Goal: Transaction & Acquisition: Purchase product/service

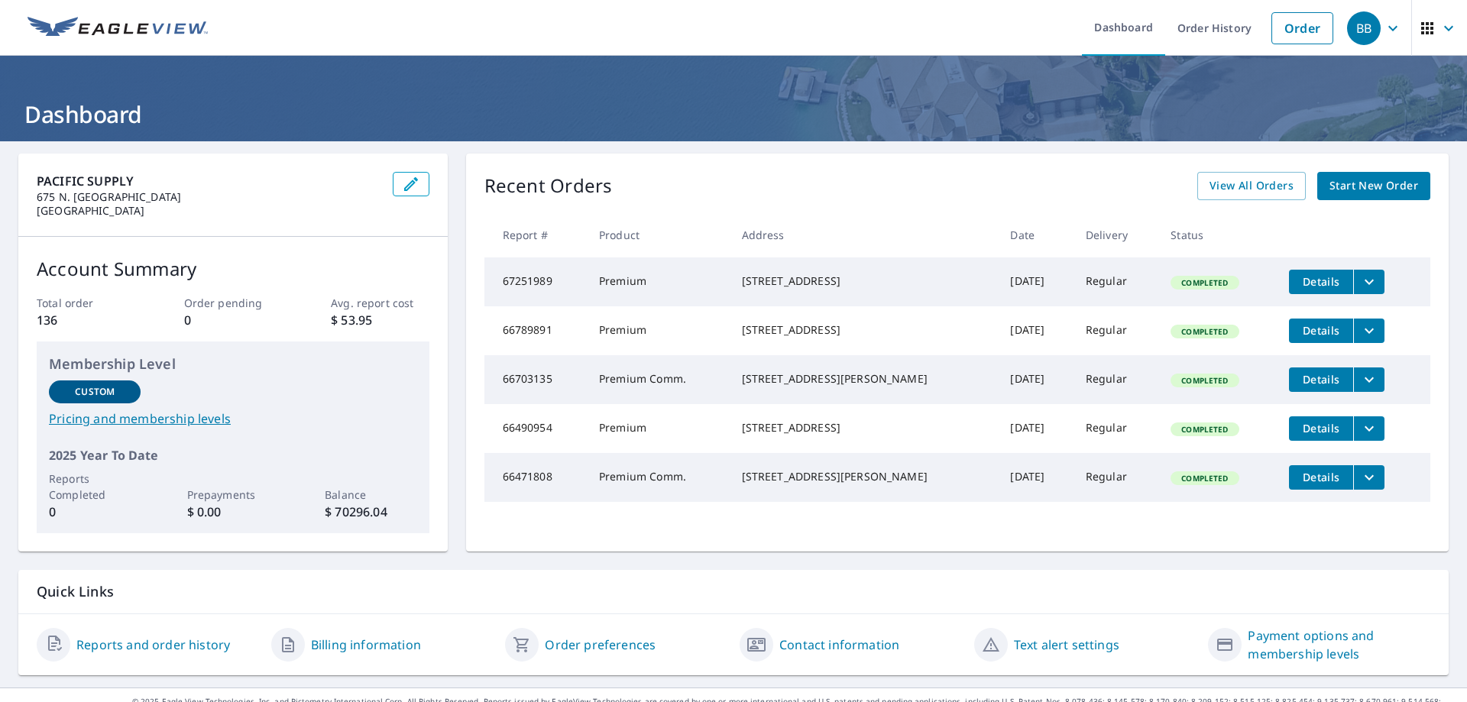
click at [1361, 188] on span "Start New Order" at bounding box center [1374, 186] width 89 height 19
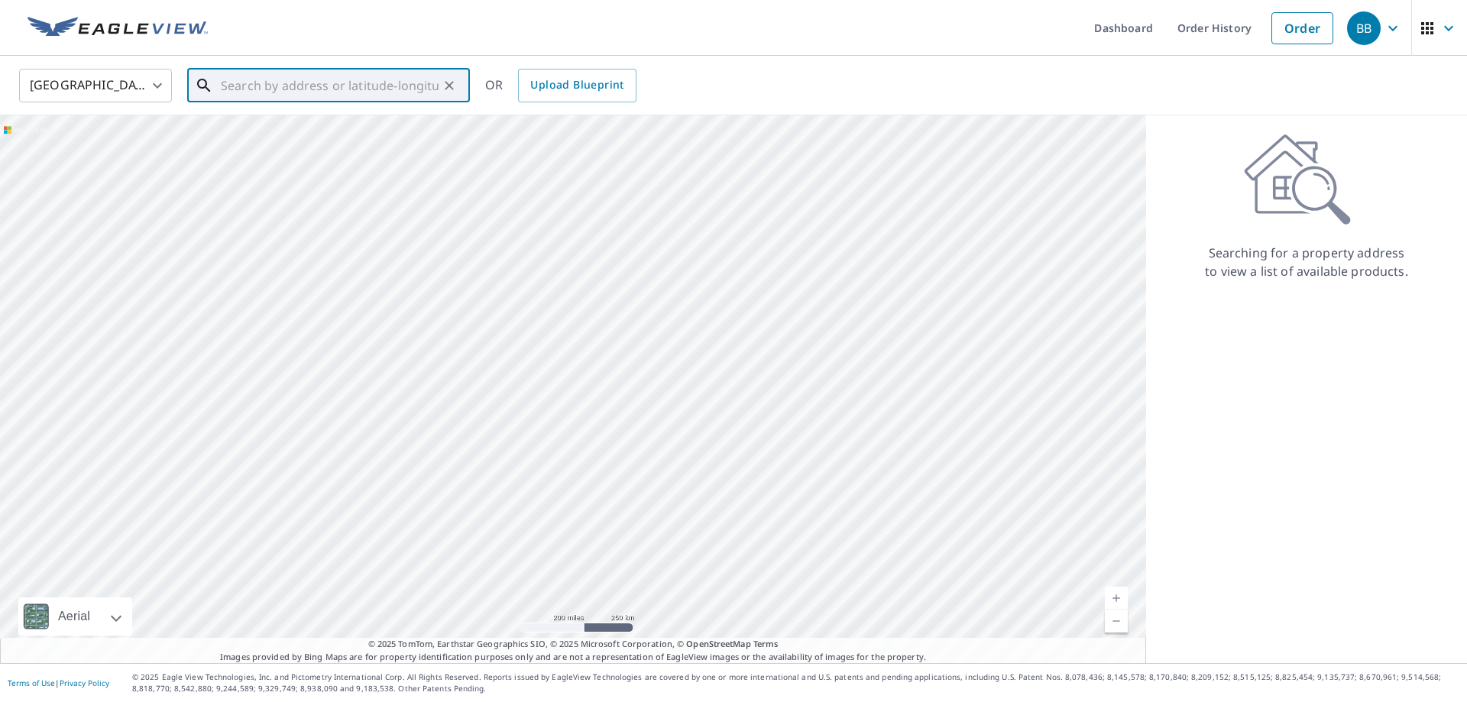
click at [294, 88] on input "text" at bounding box center [330, 85] width 218 height 43
type input "[STREET_ADDRESS][PERSON_NAME]"
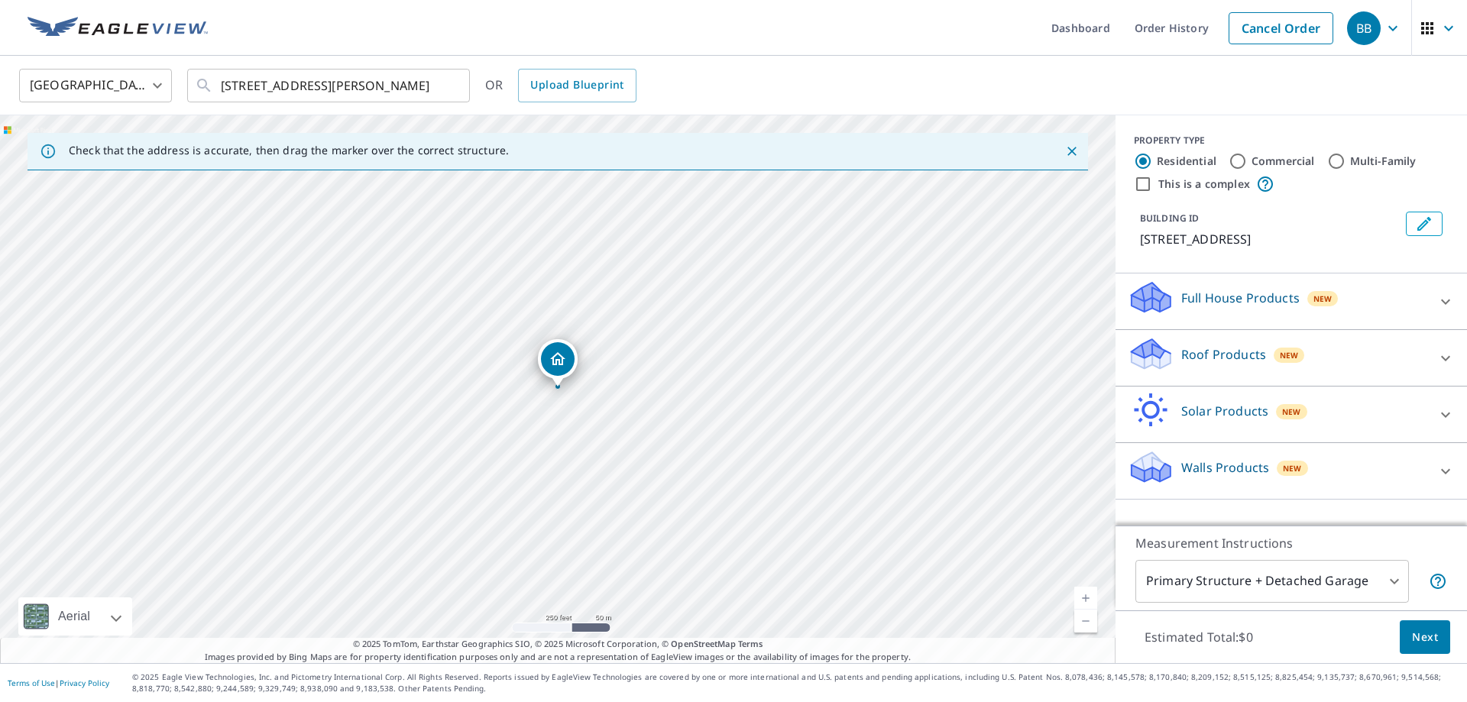
click at [1191, 355] on p "Roof Products" at bounding box center [1223, 354] width 85 height 18
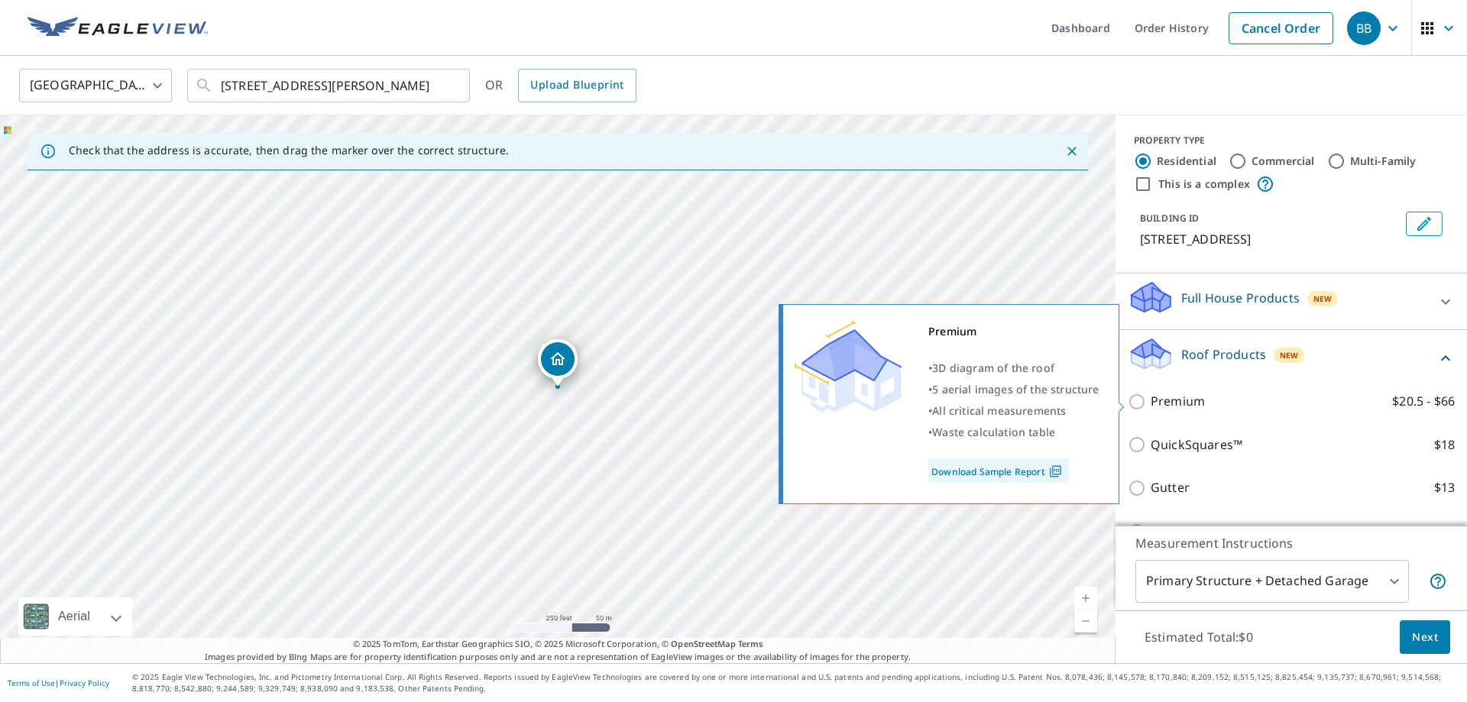
click at [1189, 404] on p "Premium" at bounding box center [1178, 401] width 54 height 19
click at [1151, 404] on input "Premium $20.5 - $66" at bounding box center [1139, 402] width 23 height 18
checkbox input "true"
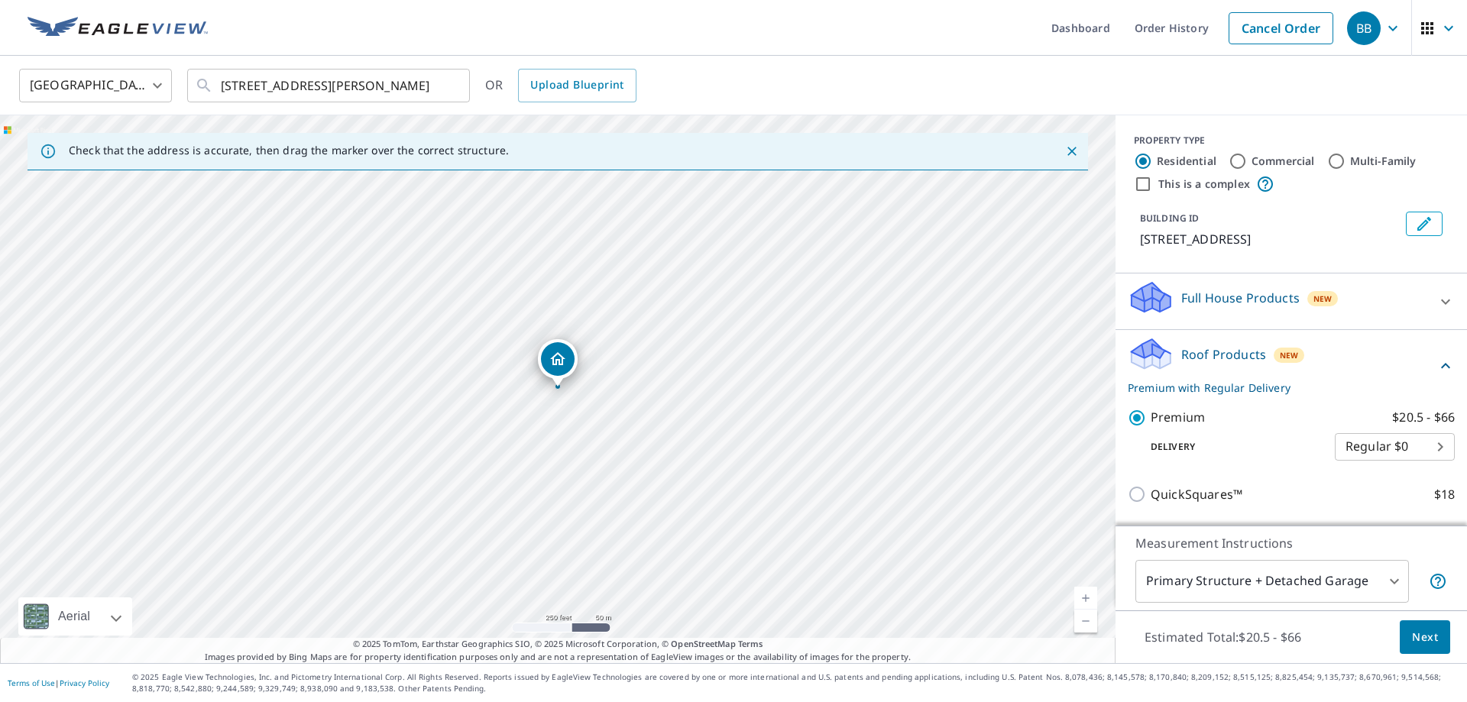
click at [1424, 633] on span "Next" at bounding box center [1425, 637] width 26 height 19
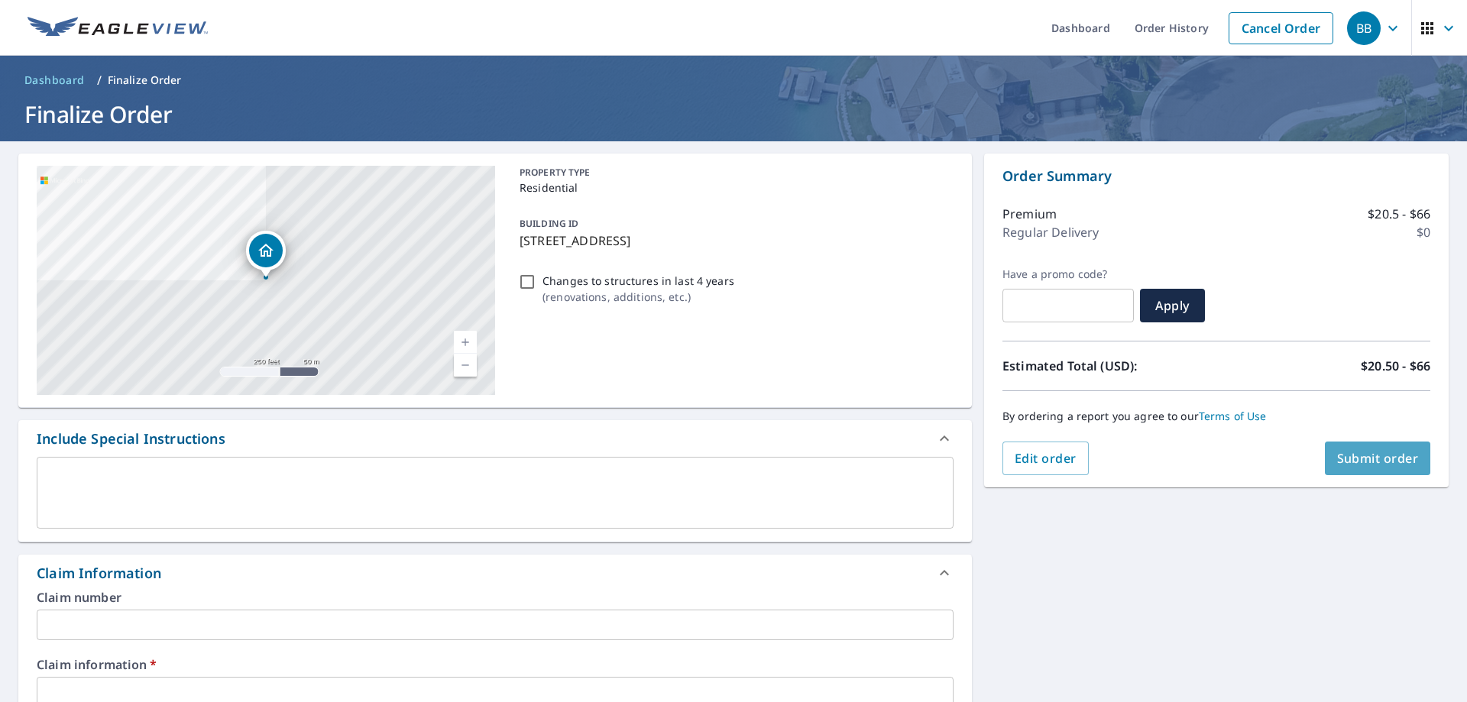
click at [1341, 455] on span "Submit order" at bounding box center [1378, 458] width 82 height 17
checkbox input "true"
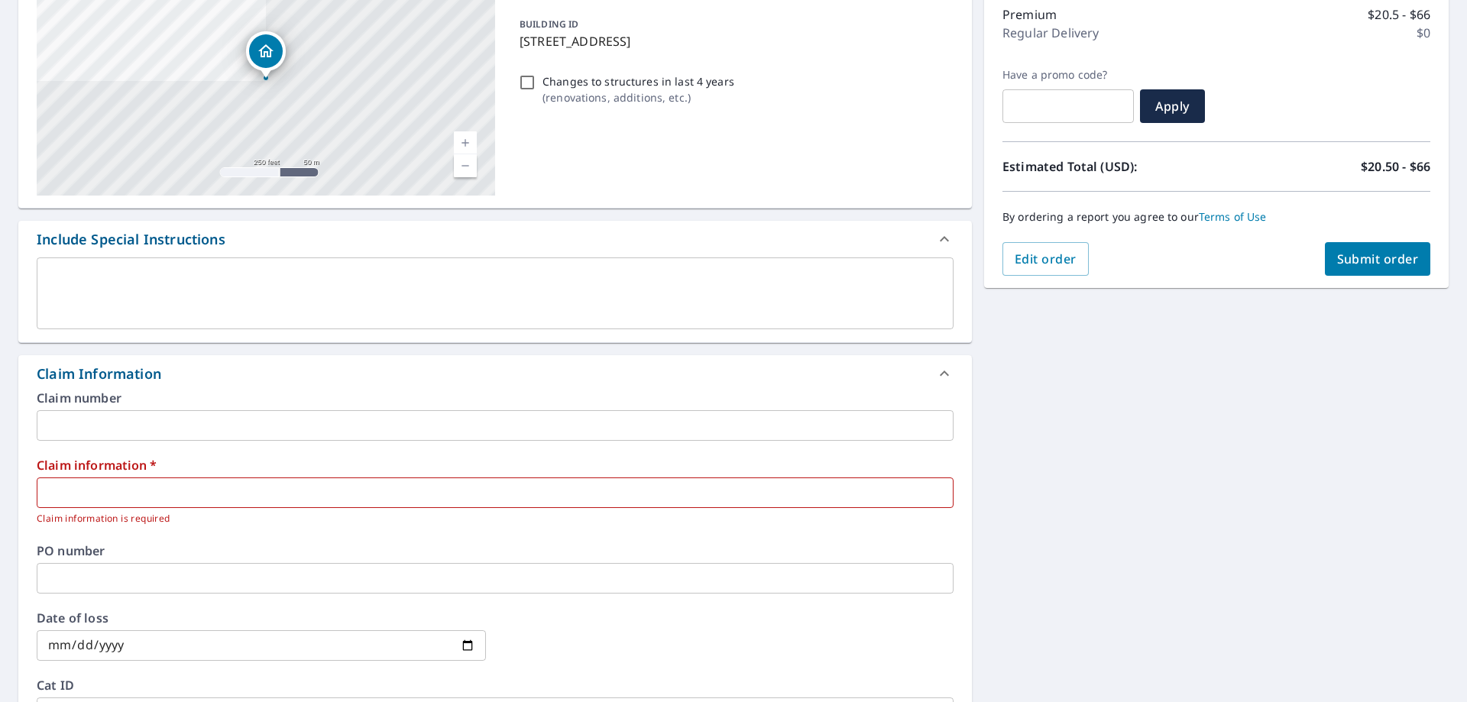
scroll to position [202, 0]
click at [441, 482] on input "text" at bounding box center [495, 490] width 917 height 31
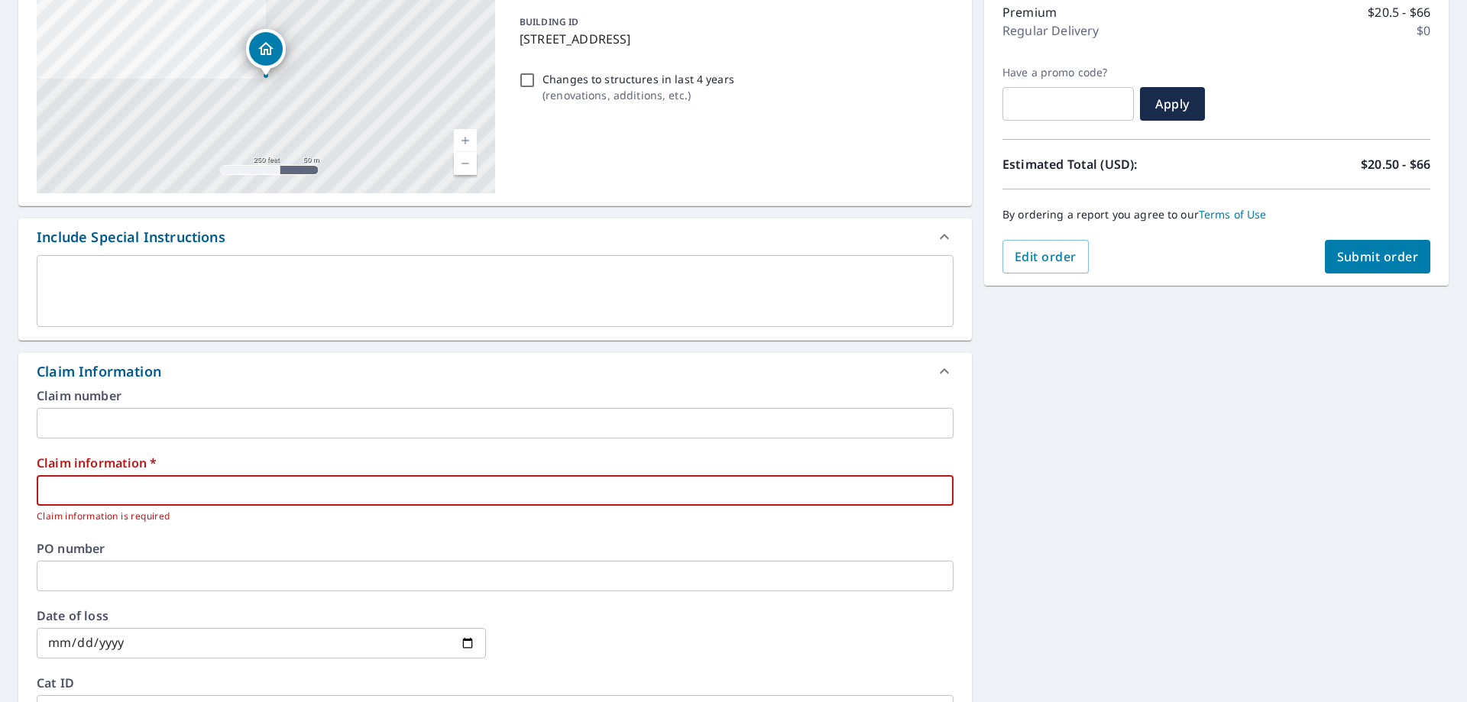
click at [107, 483] on input "text" at bounding box center [495, 490] width 917 height 31
type input "S"
checkbox input "true"
type input "SW"
checkbox input "true"
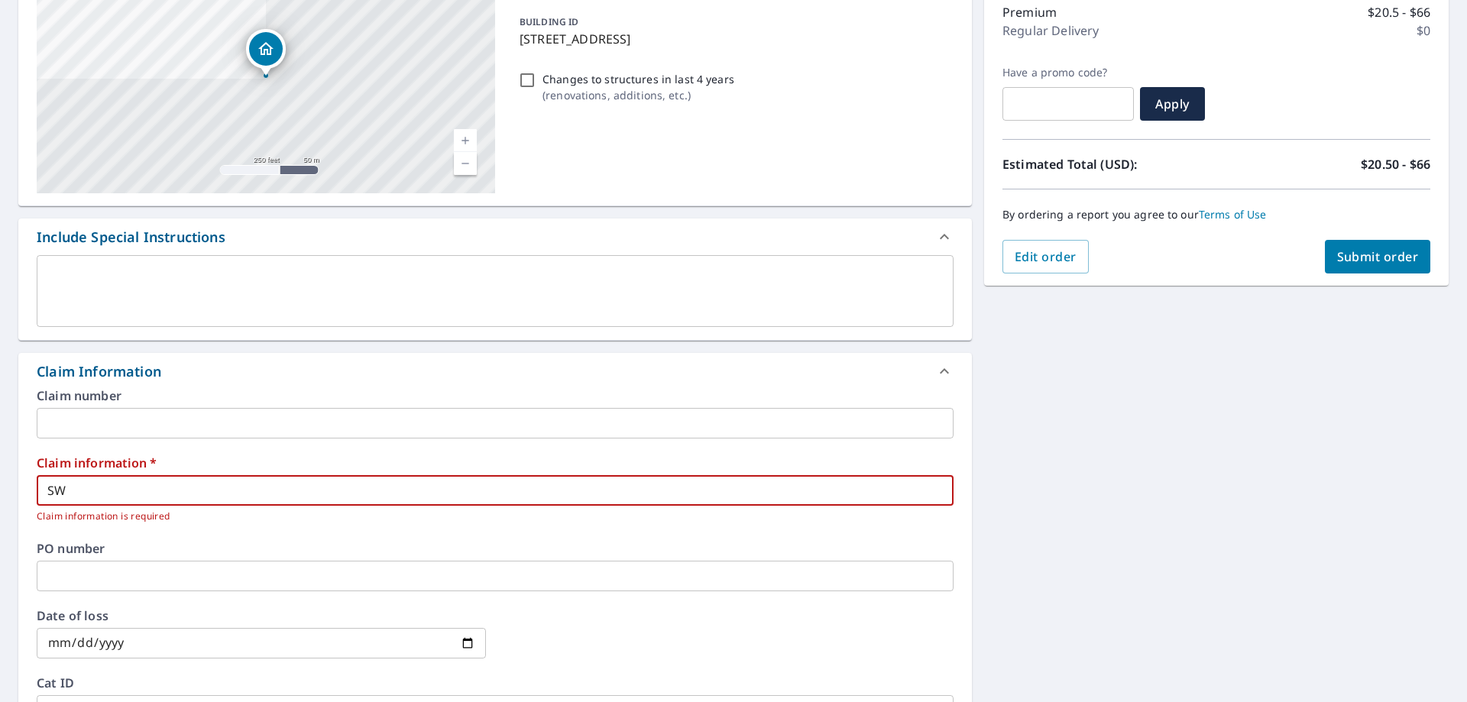
type input "SW6"
checkbox input "true"
type input "SW65"
checkbox input "true"
type input "SW651"
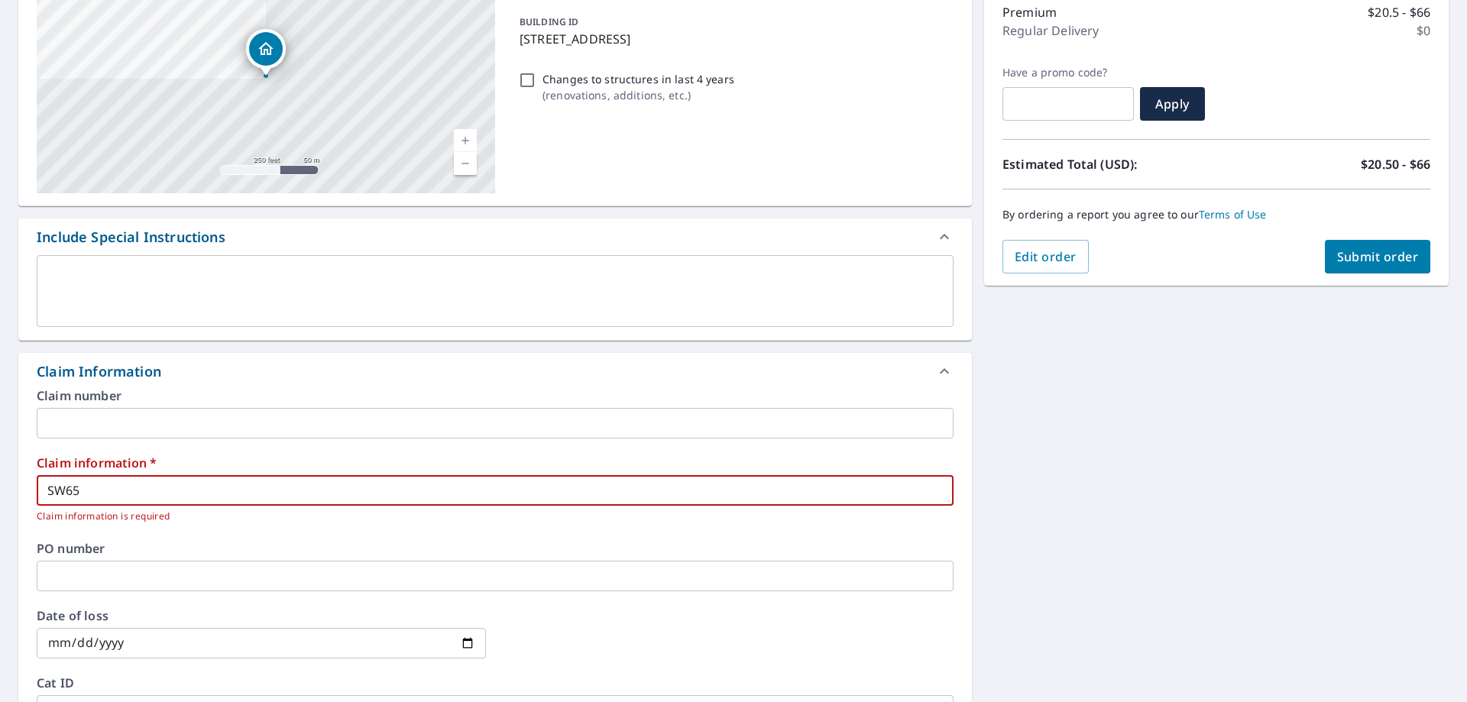
checkbox input "true"
type input "SW6512"
checkbox input "true"
type input "SW65122"
checkbox input "true"
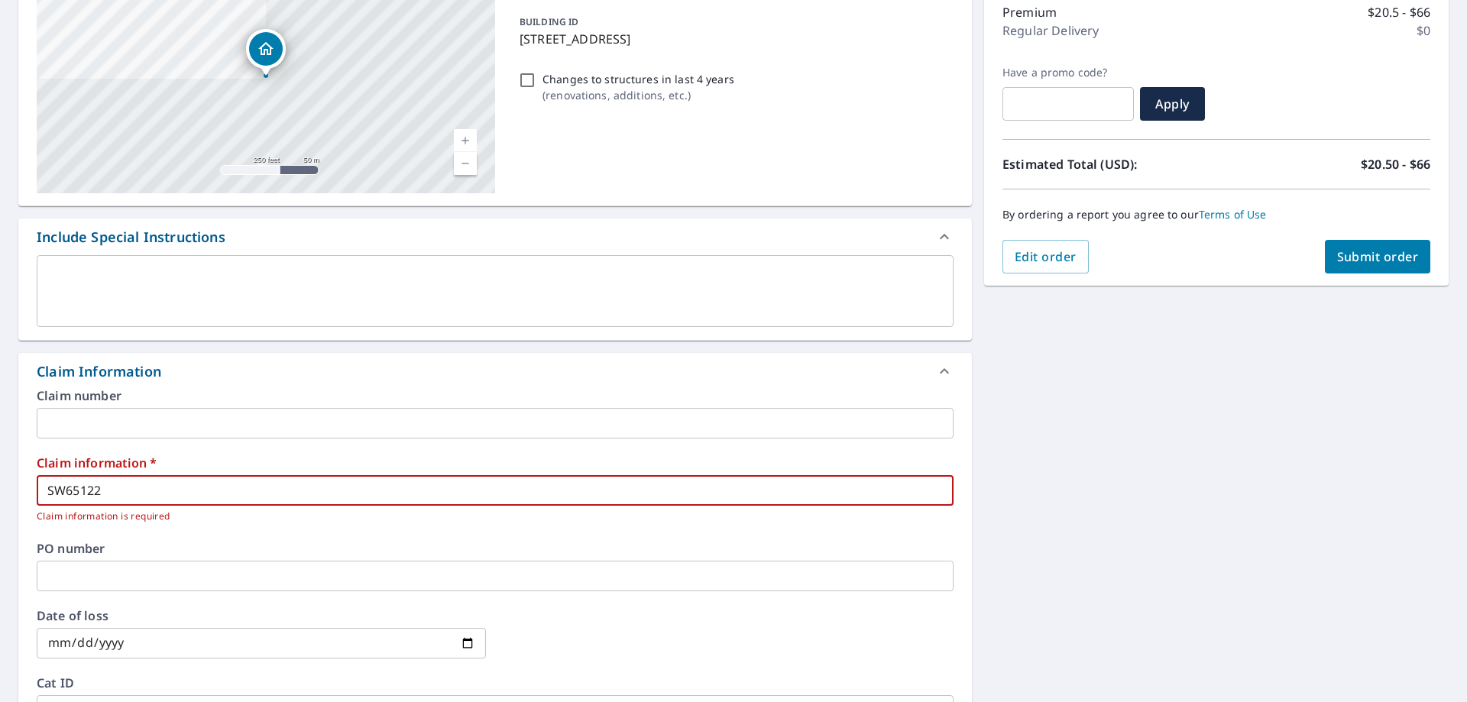
type input "SW65122"
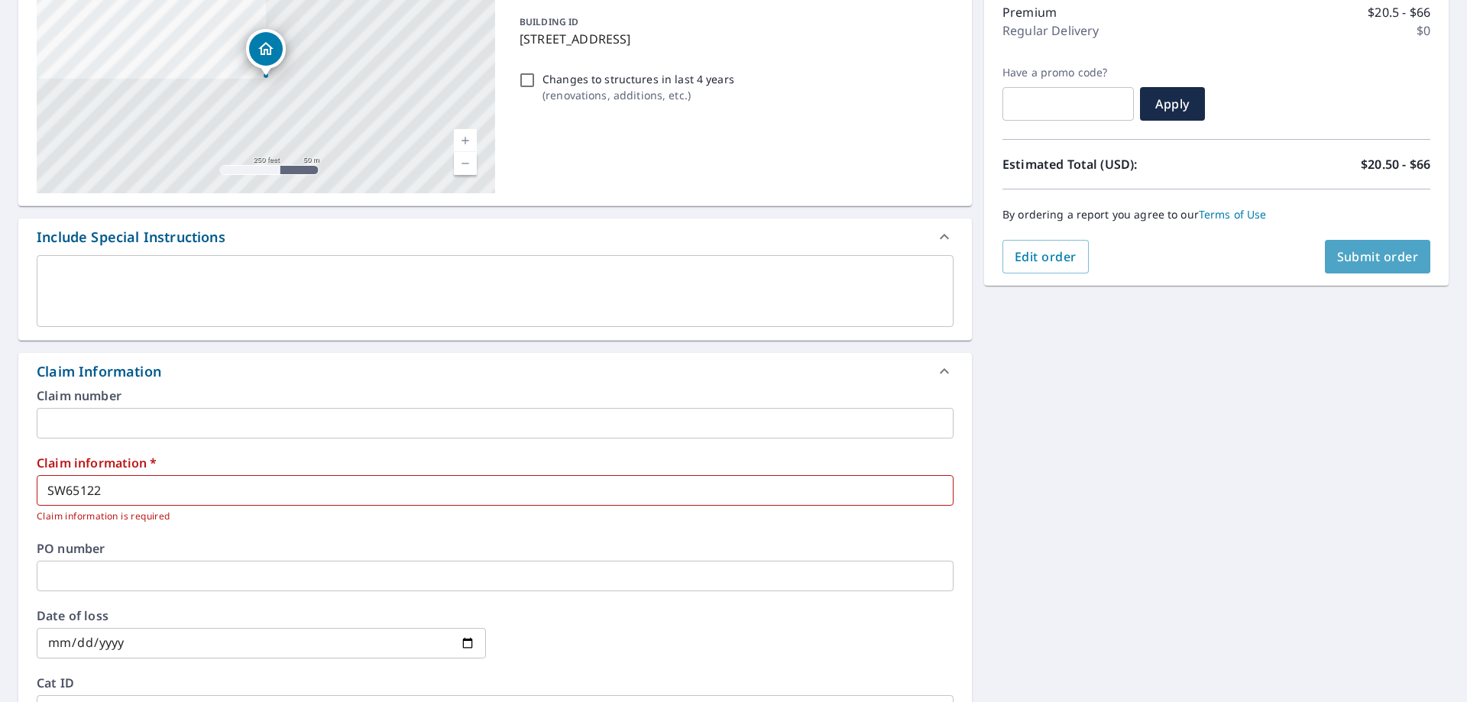
click at [1369, 261] on span "Submit order" at bounding box center [1378, 256] width 82 height 17
checkbox input "true"
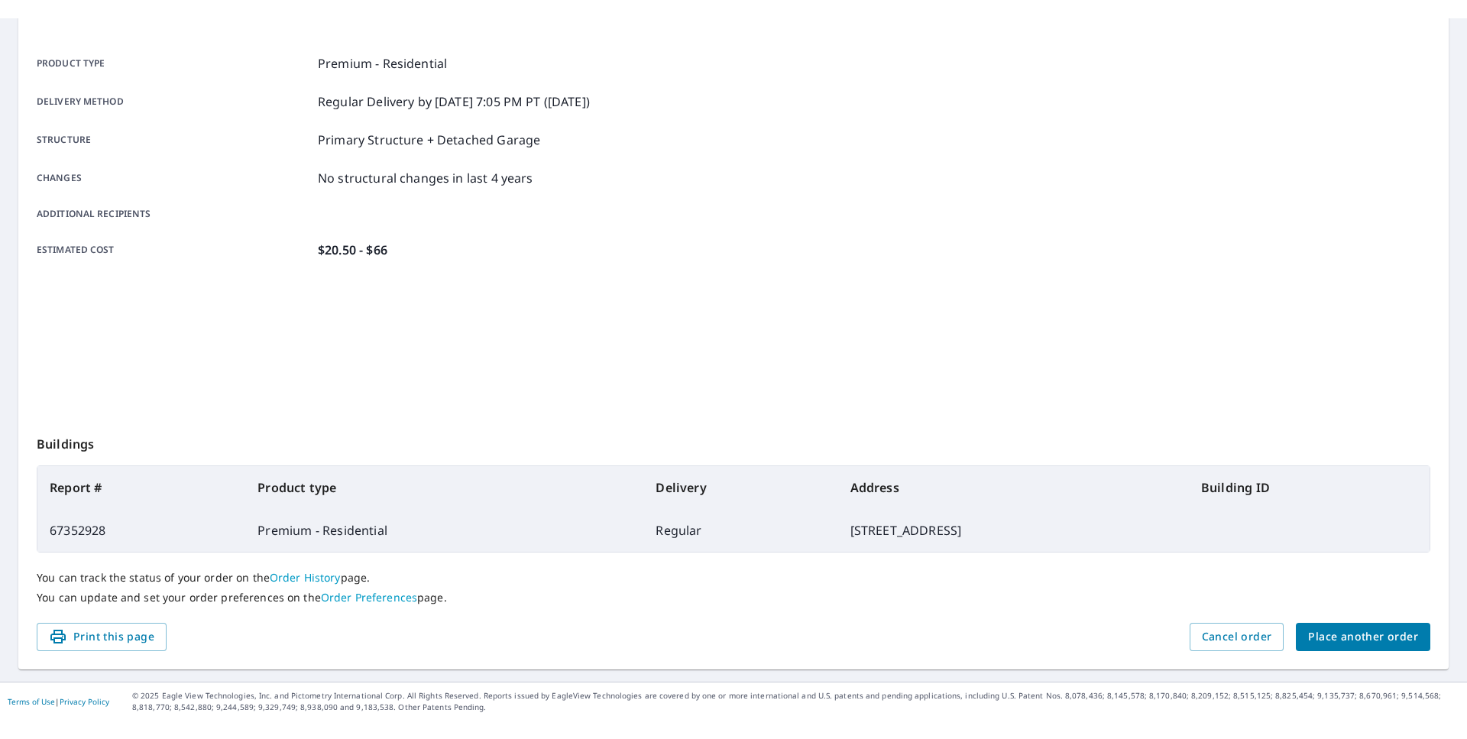
scroll to position [197, 0]
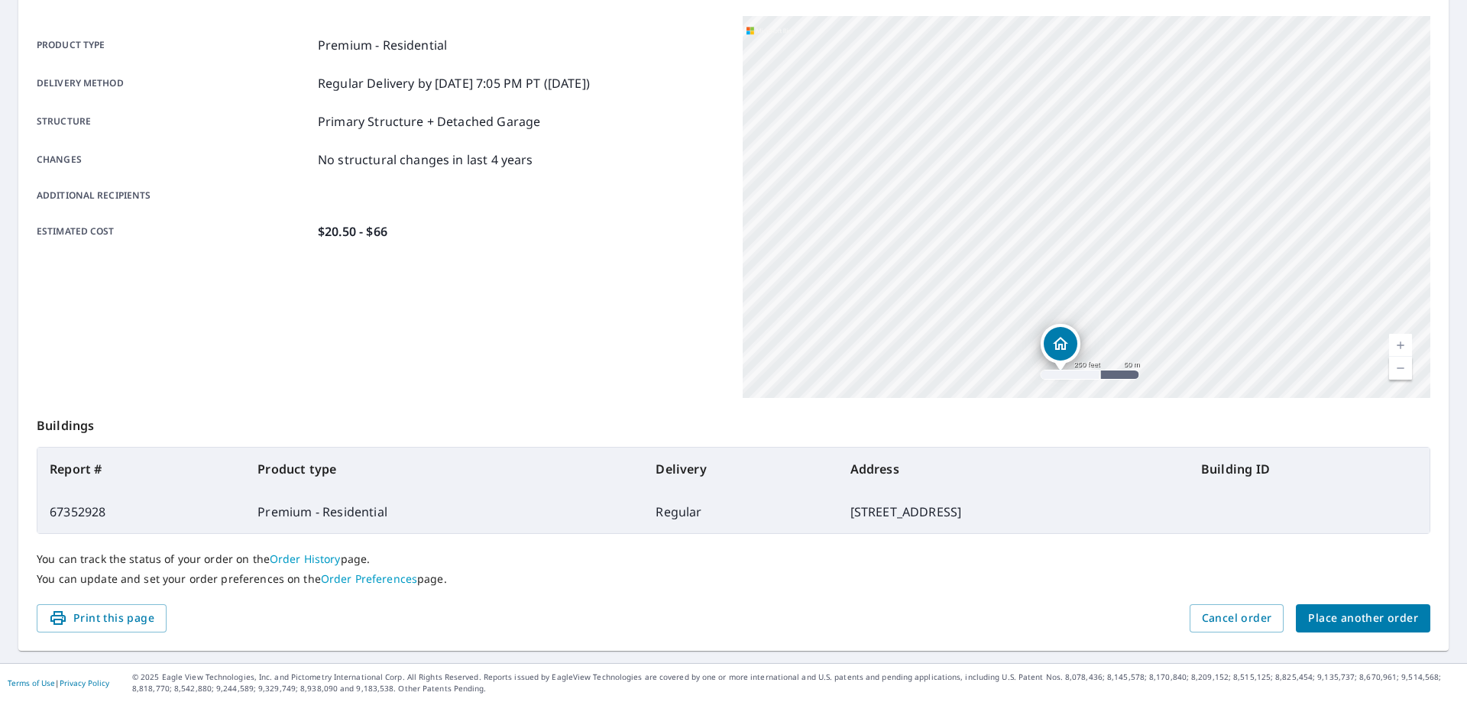
drag, startPoint x: 989, startPoint y: 61, endPoint x: 1135, endPoint y: 259, distance: 245.9
click at [1135, 259] on div "[STREET_ADDRESS][PERSON_NAME]" at bounding box center [1087, 207] width 688 height 382
drag, startPoint x: 1085, startPoint y: 134, endPoint x: 1041, endPoint y: 265, distance: 137.7
click at [1041, 265] on div "[STREET_ADDRESS][PERSON_NAME]" at bounding box center [1087, 207] width 688 height 382
drag, startPoint x: 977, startPoint y: 121, endPoint x: 1037, endPoint y: 268, distance: 159.1
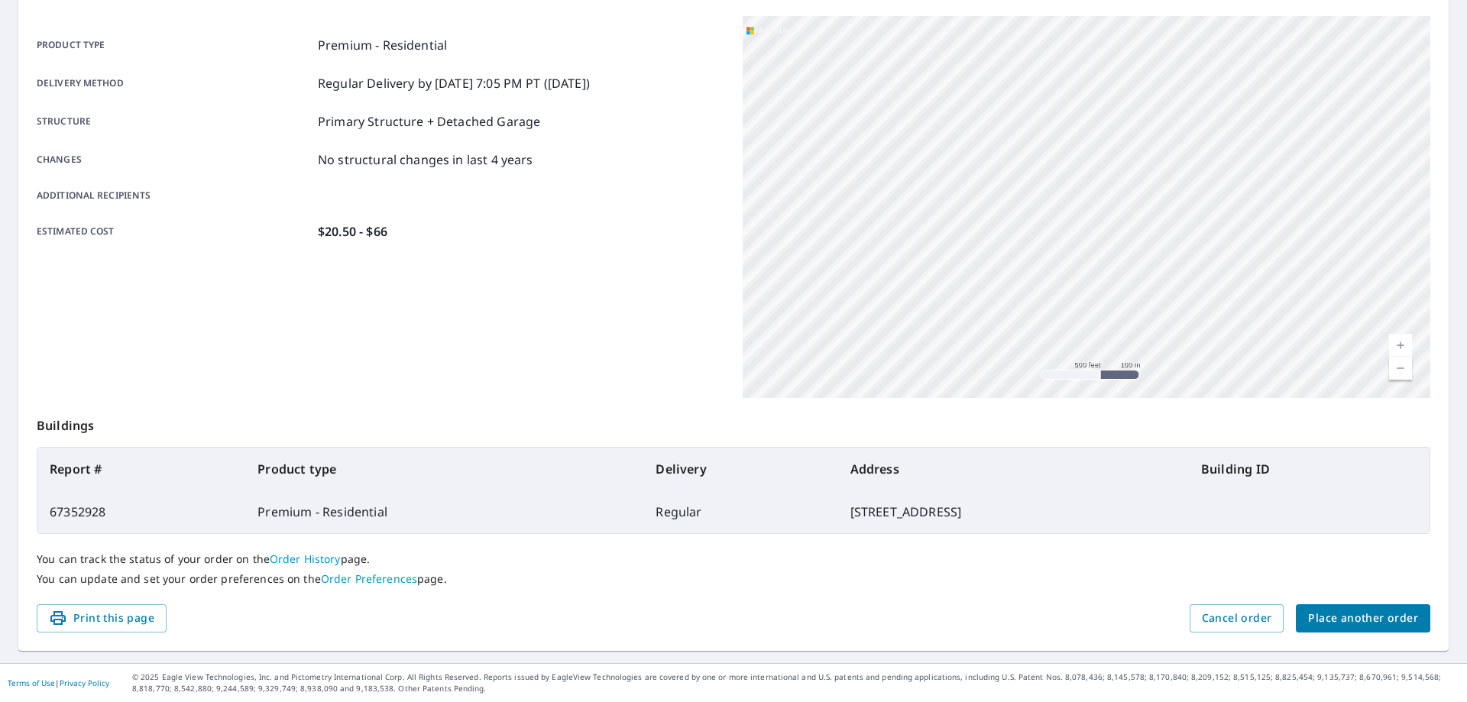
click at [1037, 268] on div "[STREET_ADDRESS][PERSON_NAME]" at bounding box center [1087, 207] width 688 height 382
drag, startPoint x: 993, startPoint y: 96, endPoint x: 875, endPoint y: 123, distance: 121.6
click at [875, 123] on div "[STREET_ADDRESS][PERSON_NAME]" at bounding box center [1087, 207] width 688 height 382
drag, startPoint x: 1072, startPoint y: 178, endPoint x: 789, endPoint y: 331, distance: 321.4
click at [789, 331] on div "[STREET_ADDRESS][PERSON_NAME]" at bounding box center [1087, 207] width 688 height 382
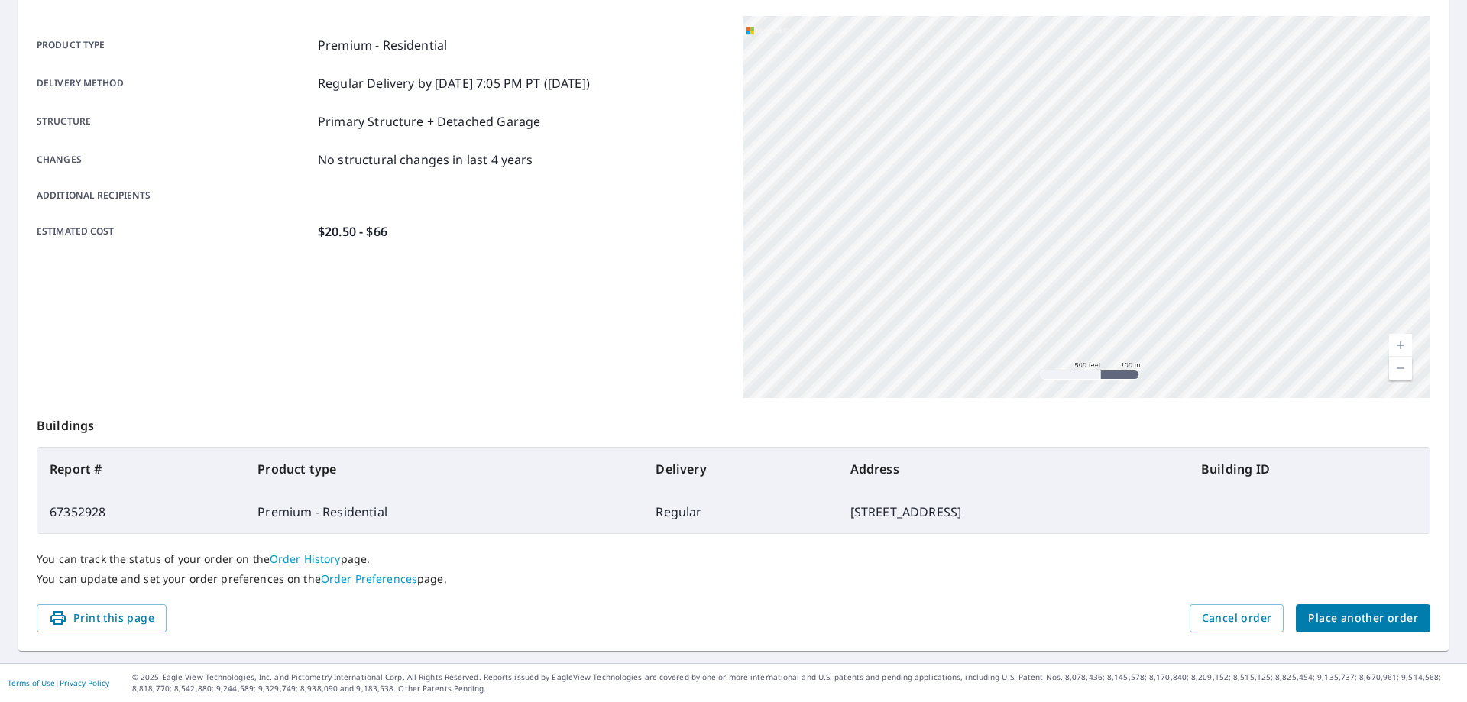
drag, startPoint x: 1022, startPoint y: 99, endPoint x: 884, endPoint y: 437, distance: 365.0
click at [884, 437] on div "Order details Product type Premium - Residential Delivery method Regular Delive…" at bounding box center [733, 303] width 1430 height 695
click at [847, 259] on div "[STREET_ADDRESS][PERSON_NAME]" at bounding box center [1087, 207] width 688 height 382
drag, startPoint x: 1022, startPoint y: 81, endPoint x: 750, endPoint y: 410, distance: 426.1
click at [750, 410] on div "Order details Product type Premium - Residential Delivery method Regular Delive…" at bounding box center [733, 303] width 1430 height 695
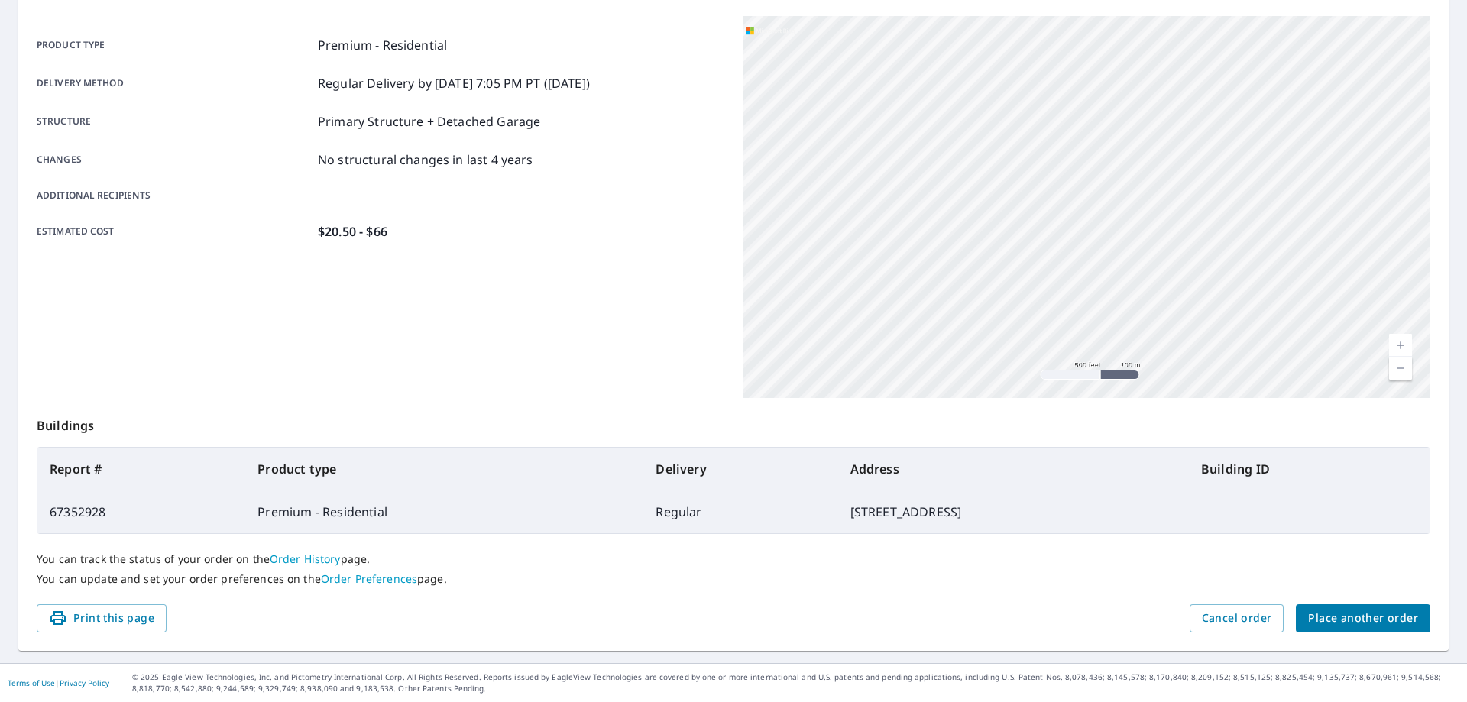
click at [963, 114] on div "[STREET_ADDRESS][PERSON_NAME]" at bounding box center [1087, 207] width 688 height 382
drag, startPoint x: 1016, startPoint y: 69, endPoint x: 824, endPoint y: 309, distance: 307.6
click at [824, 309] on div "[STREET_ADDRESS][PERSON_NAME]" at bounding box center [1087, 207] width 688 height 382
drag, startPoint x: 954, startPoint y: 48, endPoint x: 955, endPoint y: 225, distance: 177.3
click at [955, 225] on div "[STREET_ADDRESS][PERSON_NAME]" at bounding box center [1087, 207] width 688 height 382
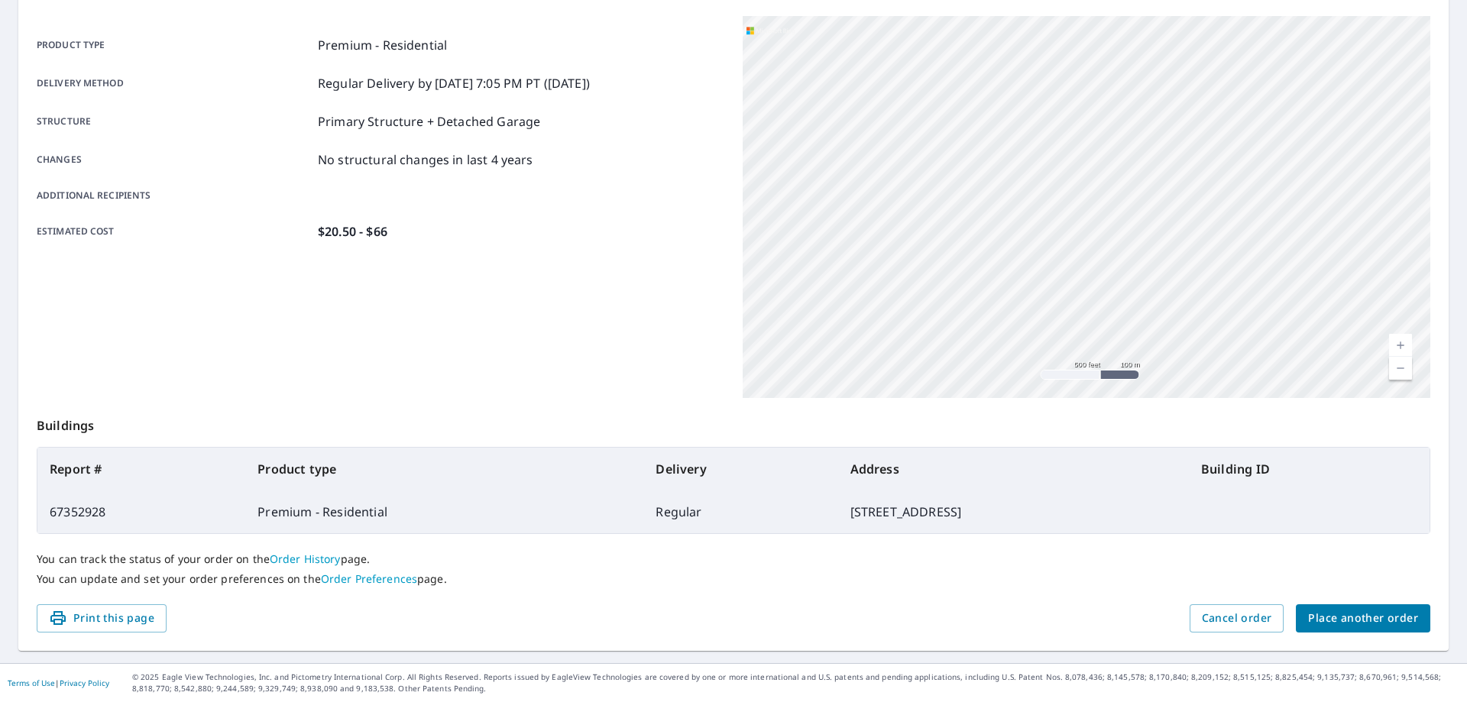
drag, startPoint x: 959, startPoint y: 306, endPoint x: 961, endPoint y: 66, distance: 240.7
click at [961, 66] on div "[STREET_ADDRESS][PERSON_NAME]" at bounding box center [1087, 207] width 688 height 382
drag, startPoint x: 989, startPoint y: 355, endPoint x: 1003, endPoint y: 140, distance: 215.2
click at [1003, 140] on div "[STREET_ADDRESS][PERSON_NAME]" at bounding box center [1087, 207] width 688 height 382
drag, startPoint x: 1031, startPoint y: 113, endPoint x: 1037, endPoint y: 303, distance: 189.6
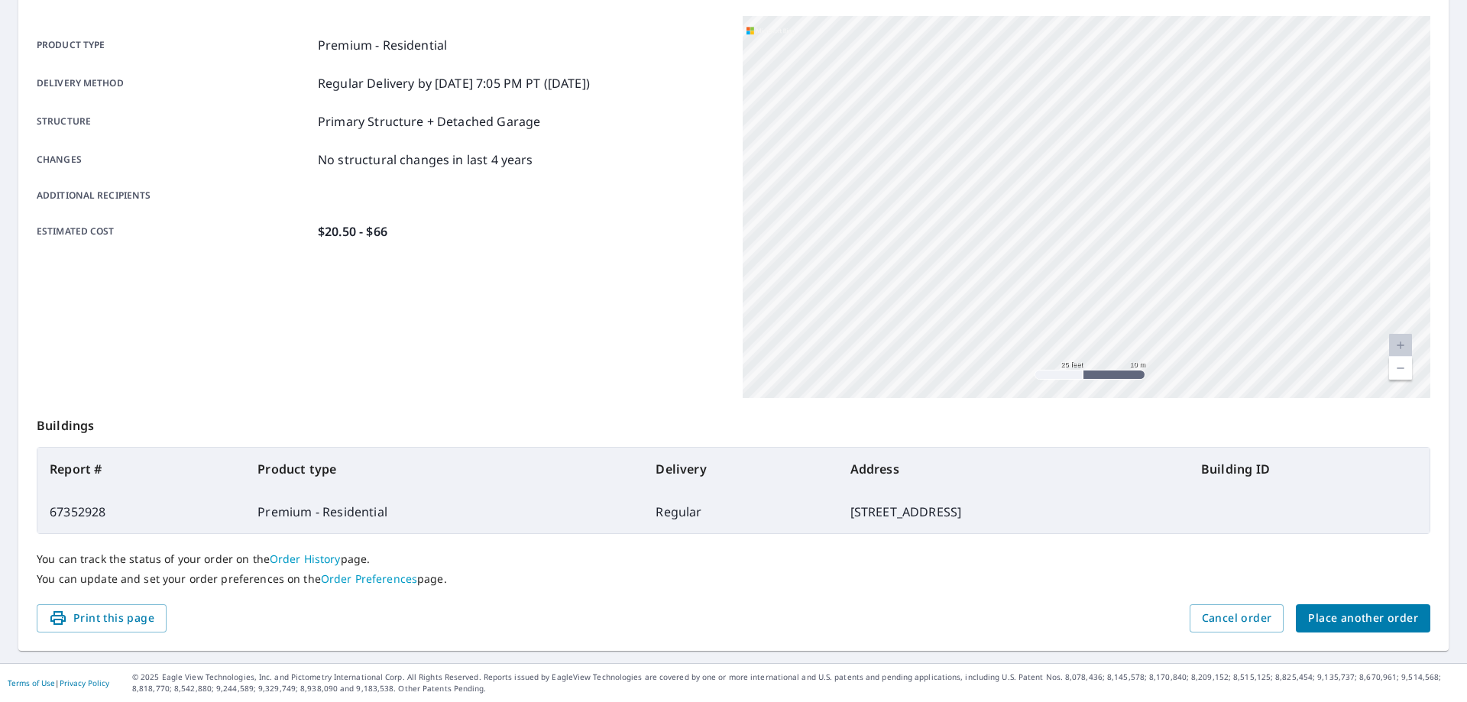
click at [1037, 303] on div "[STREET_ADDRESS][PERSON_NAME]" at bounding box center [1087, 207] width 688 height 382
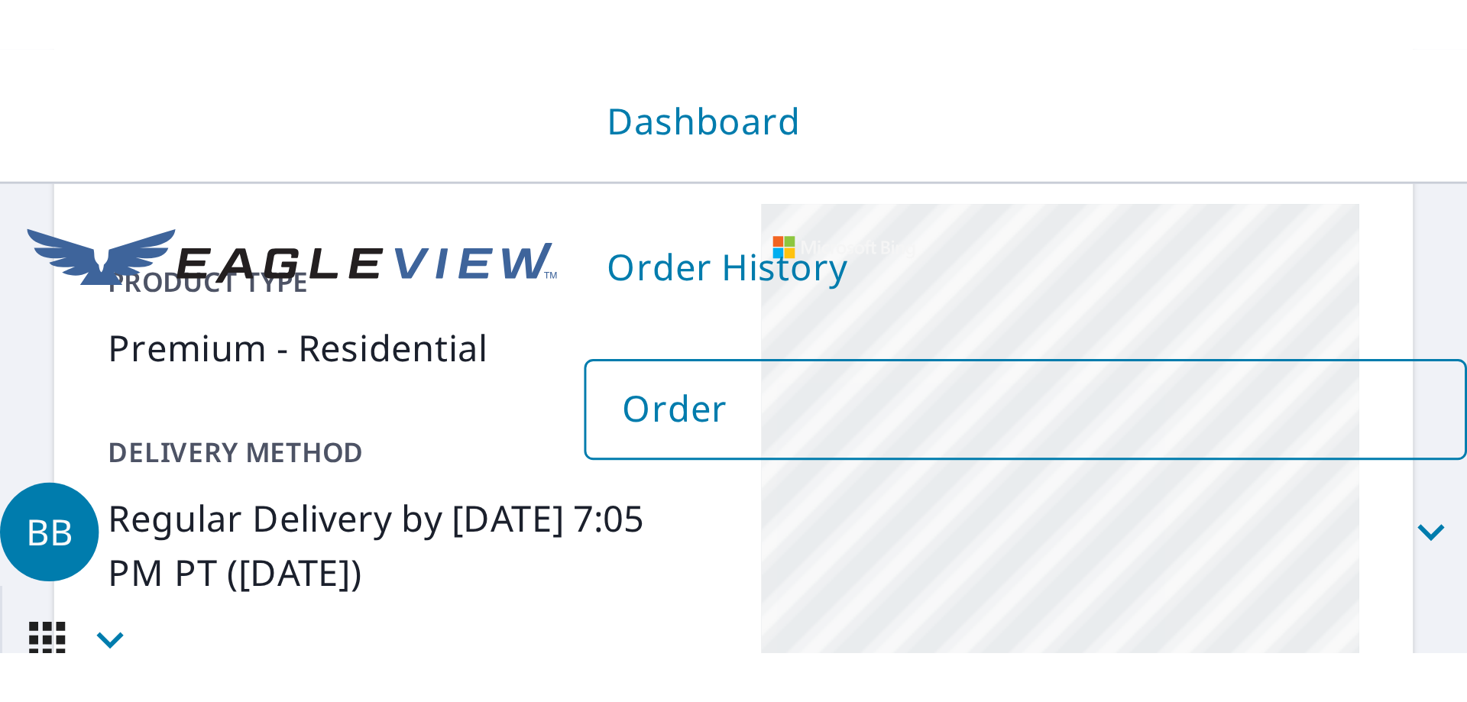
scroll to position [160, 0]
